Goal: Find specific page/section: Find specific page/section

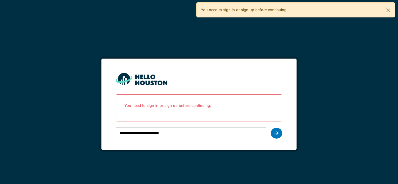
click at [274, 131] on div at bounding box center [276, 133] width 11 height 11
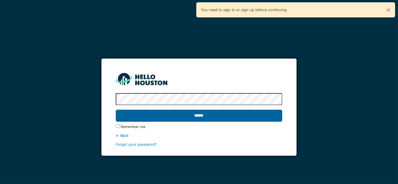
click at [258, 115] on input "******" at bounding box center [199, 116] width 167 height 12
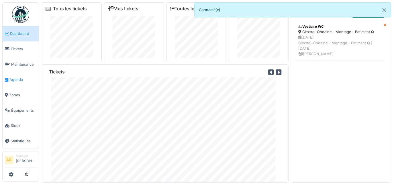
click at [16, 79] on span "Agenda" at bounding box center [22, 79] width 27 height 5
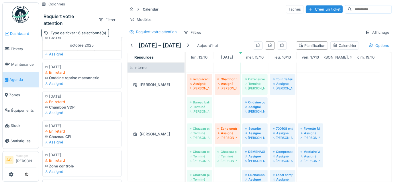
click at [7, 30] on link "Dashboard" at bounding box center [21, 33] width 36 height 15
